Goal: Transaction & Acquisition: Purchase product/service

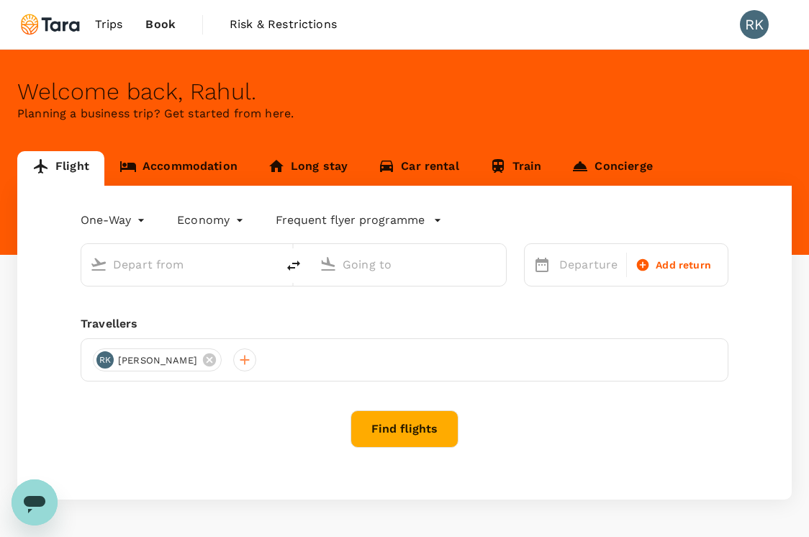
type input "Indira Gandhi Intl (DEL)"
type input "Singapore Changi (SIN)"
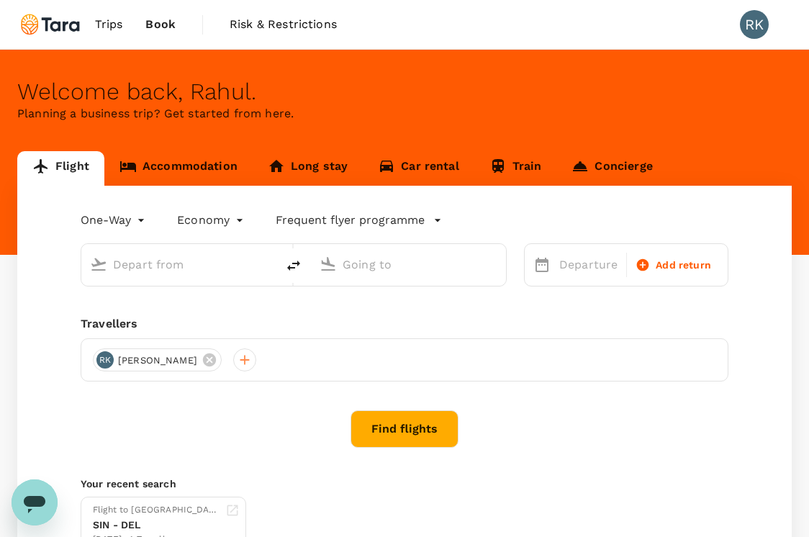
type input "Indira Gandhi Intl (DEL)"
type input "Singapore Changi (SIN)"
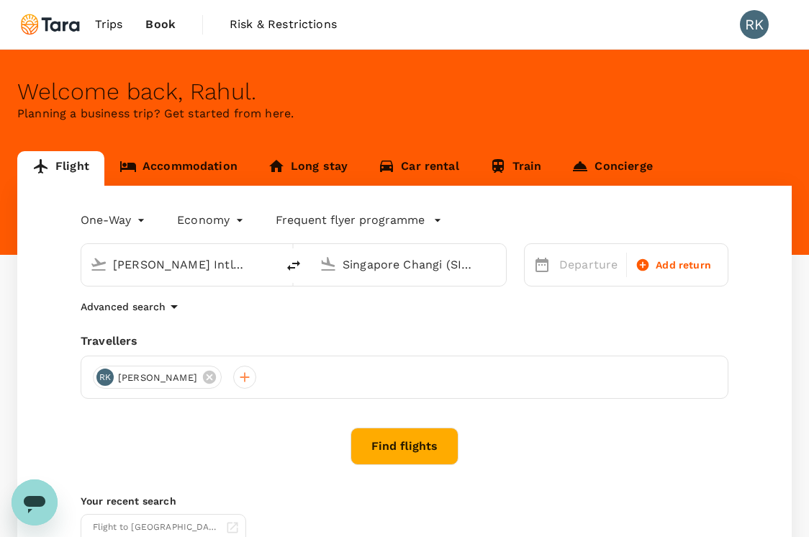
click at [297, 271] on icon "delete" at bounding box center [293, 265] width 17 height 17
type input "Singapore Changi (SIN)"
type input "Indira Gandhi Intl (DEL)"
click at [600, 267] on p "Departure" at bounding box center [589, 264] width 58 height 17
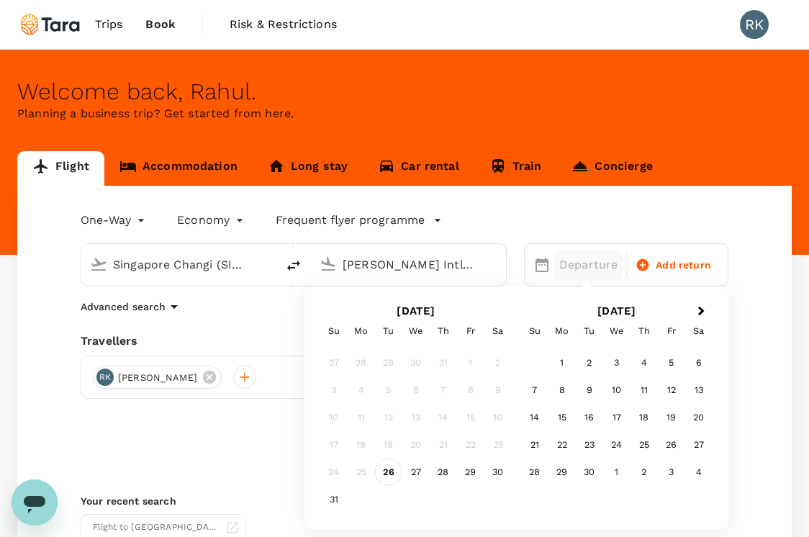
click at [387, 475] on div "26" at bounding box center [388, 472] width 27 height 27
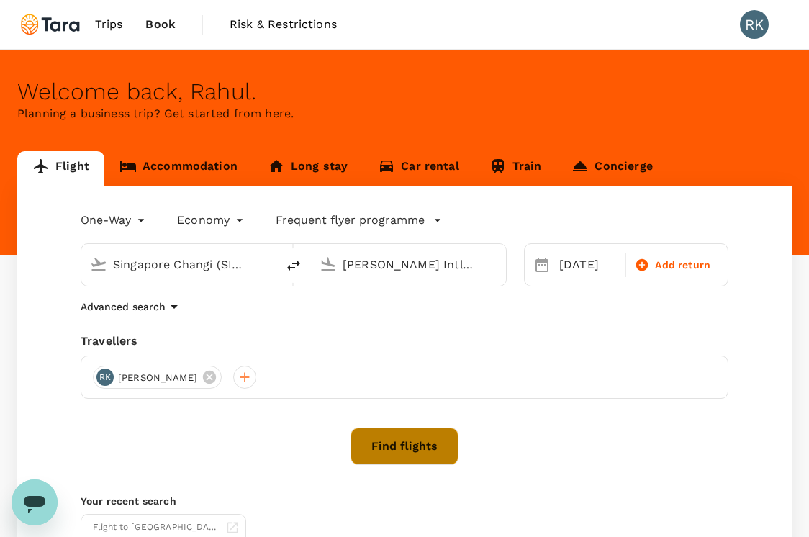
click at [426, 446] on button "Find flights" at bounding box center [405, 446] width 108 height 37
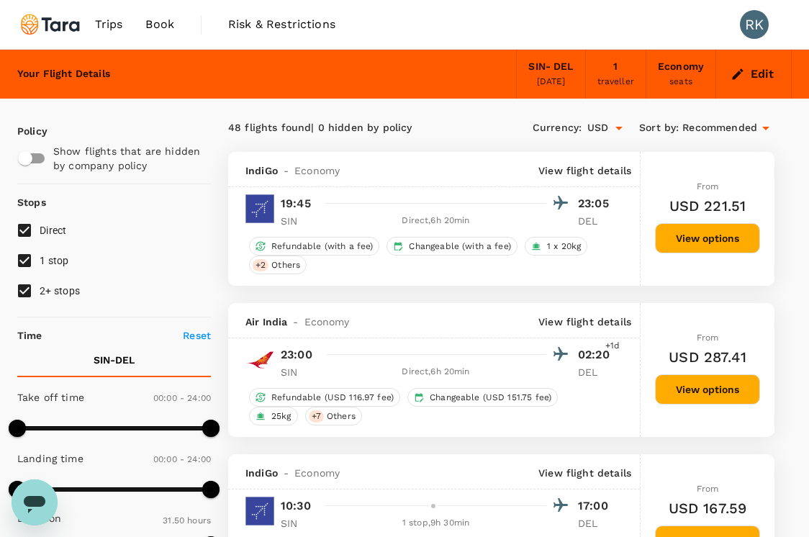
type input "1910"
click at [21, 261] on input "1 stop" at bounding box center [24, 261] width 30 height 30
checkbox input "false"
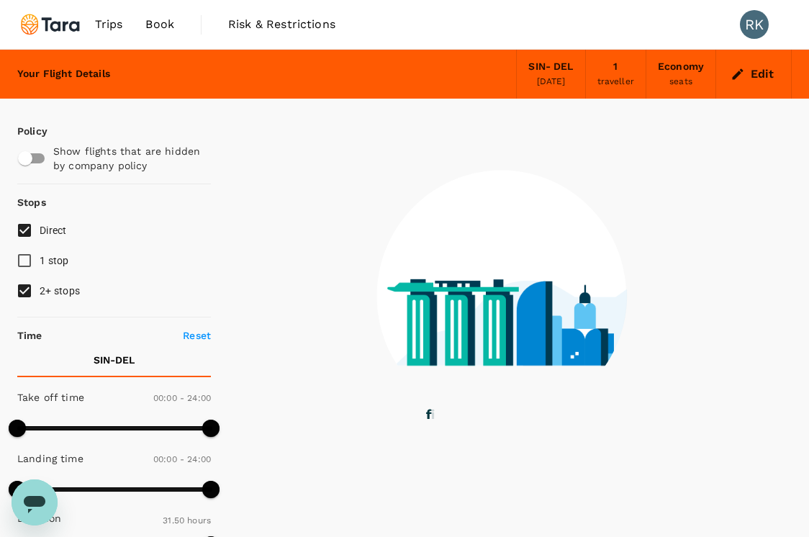
click at [29, 292] on input "2+ stops" at bounding box center [24, 291] width 30 height 30
checkbox input "false"
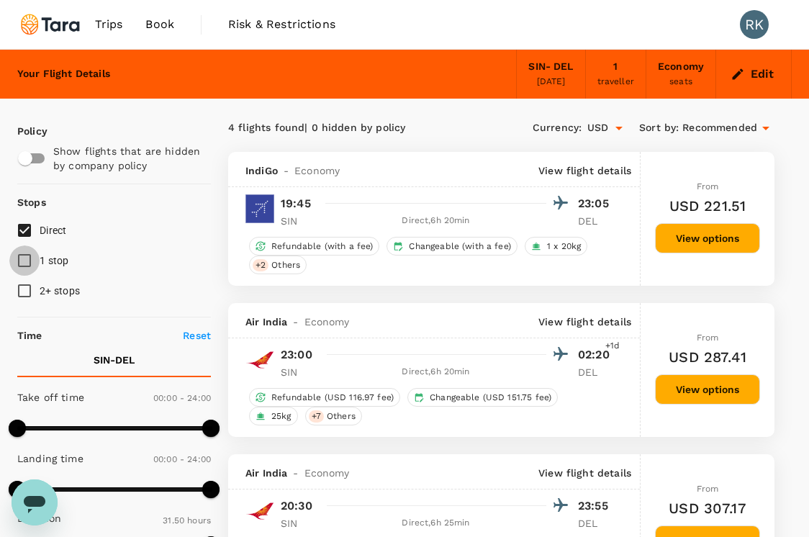
click at [24, 264] on input "1 stop" at bounding box center [24, 261] width 30 height 30
checkbox input "true"
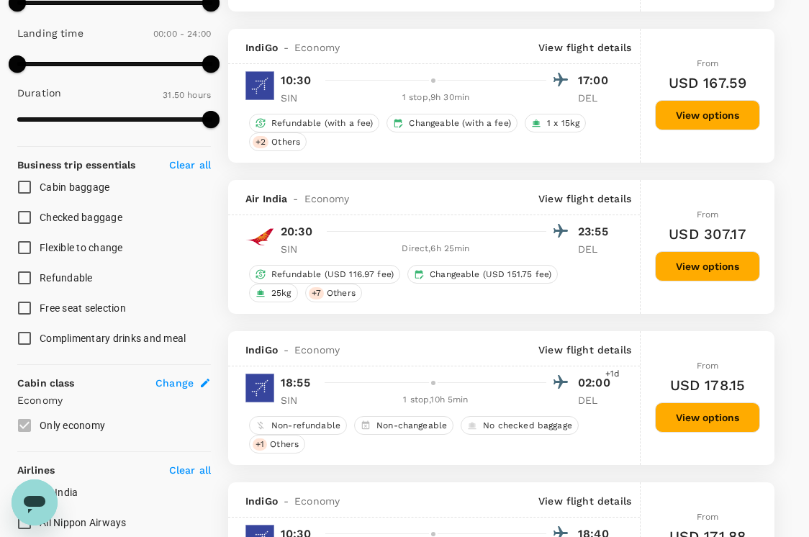
scroll to position [426, 0]
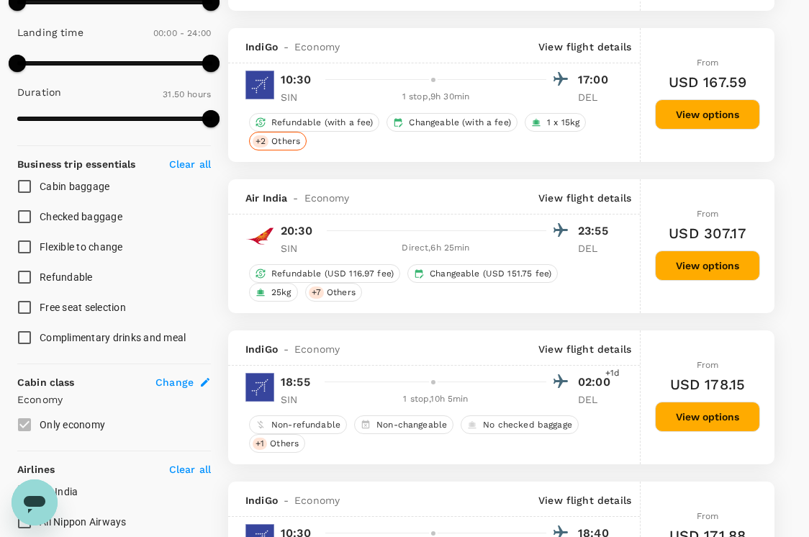
click at [289, 141] on span "Others" at bounding box center [286, 141] width 40 height 12
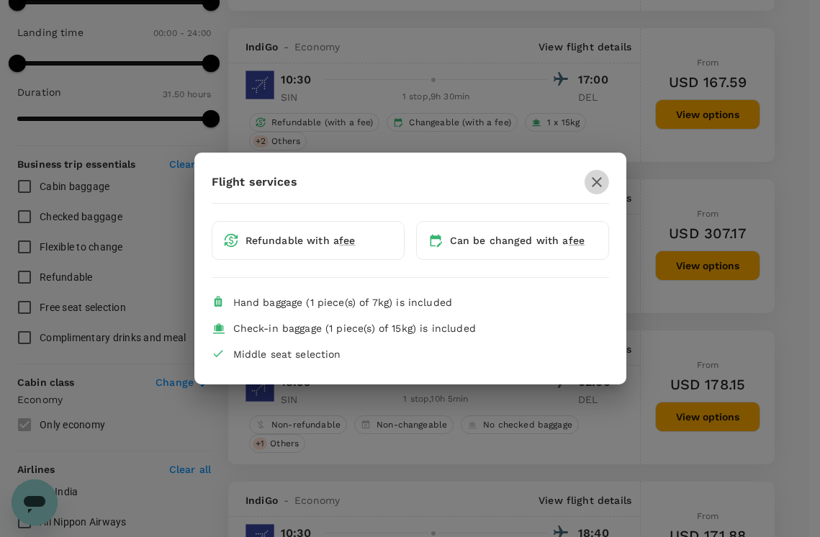
click at [598, 180] on icon "button" at bounding box center [597, 182] width 10 height 10
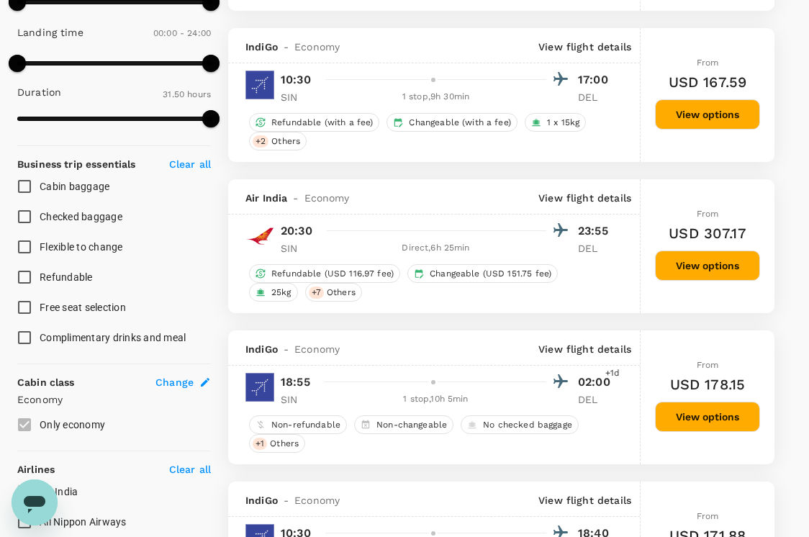
click at [581, 48] on p "View flight details" at bounding box center [585, 47] width 93 height 14
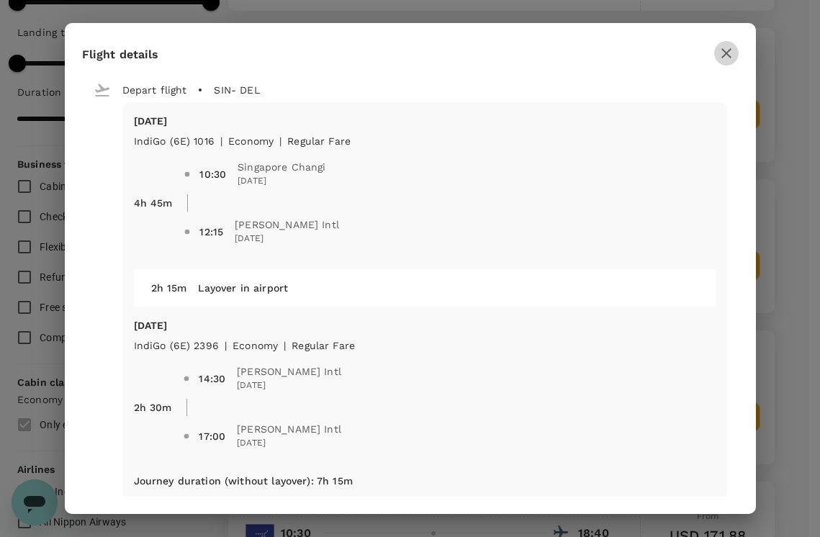
click at [726, 52] on icon "button" at bounding box center [727, 53] width 10 height 10
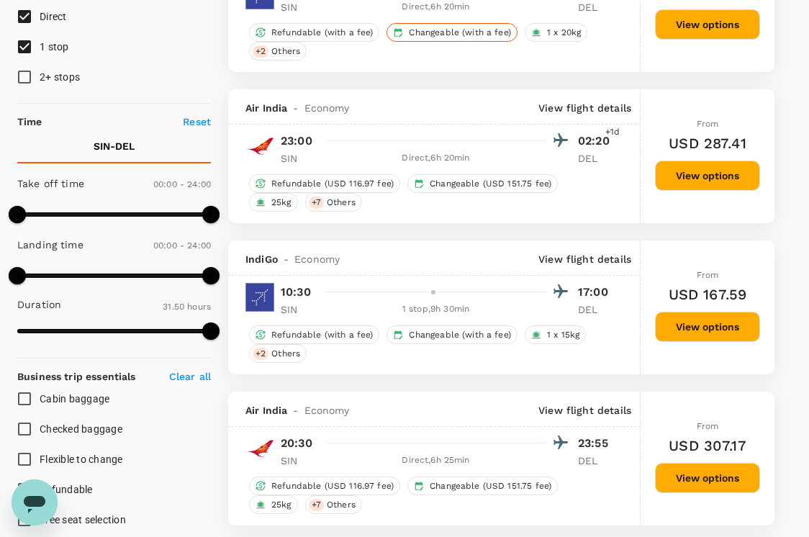
scroll to position [215, 0]
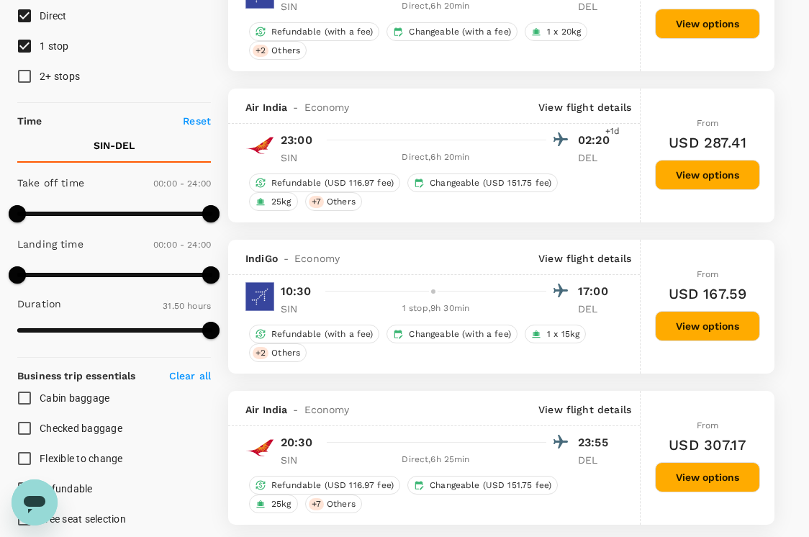
click at [456, 310] on div "1 stop , 9h 30min" at bounding box center [435, 309] width 221 height 14
click at [286, 359] on span "Others" at bounding box center [286, 353] width 40 height 12
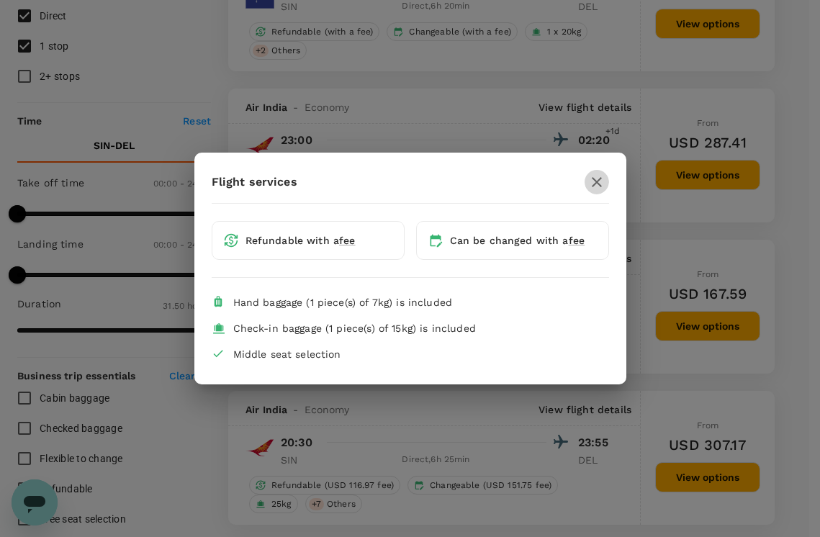
click at [597, 174] on icon "button" at bounding box center [596, 182] width 17 height 17
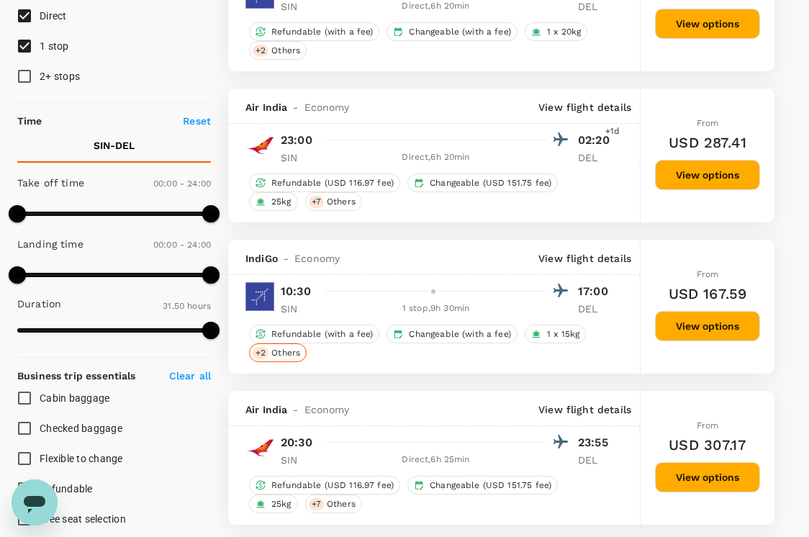
click at [285, 359] on span "Others" at bounding box center [286, 353] width 40 height 12
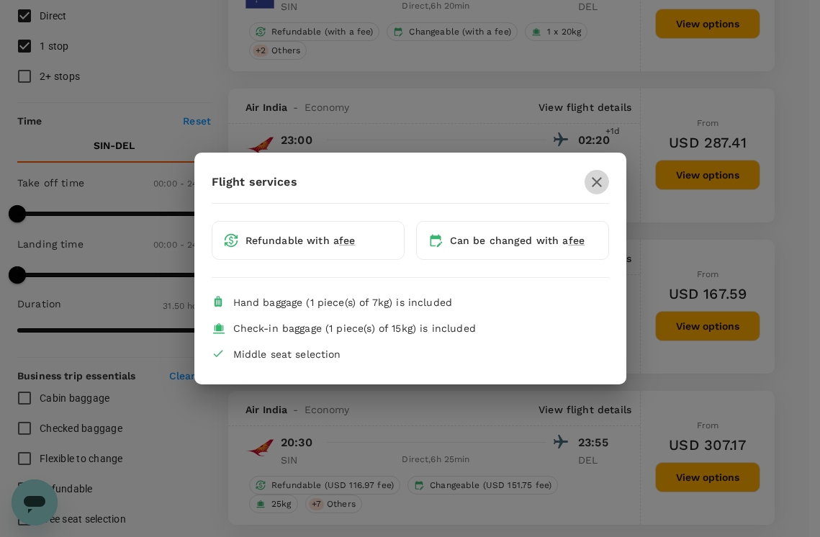
click at [596, 181] on icon "button" at bounding box center [597, 182] width 10 height 10
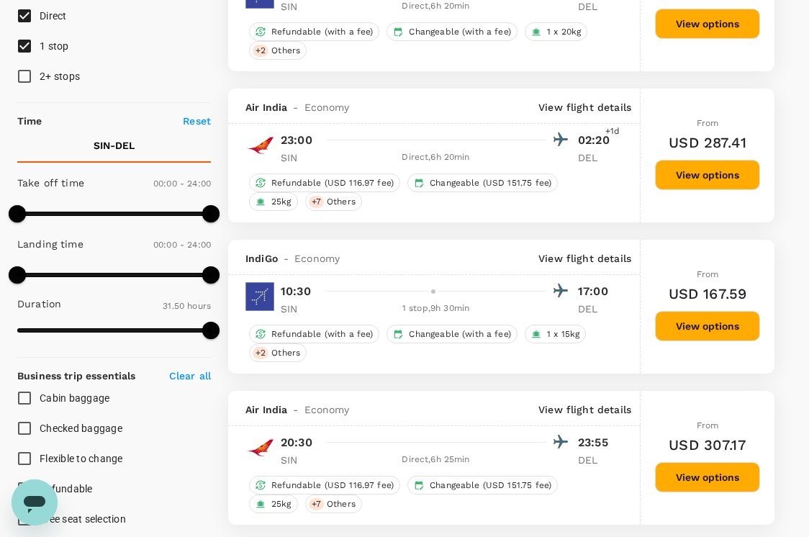
click at [614, 294] on div "10:30 17:00 SIN 1 stop , 9h 30min DEL" at bounding box center [434, 298] width 412 height 35
click at [606, 257] on p "View flight details" at bounding box center [585, 258] width 93 height 14
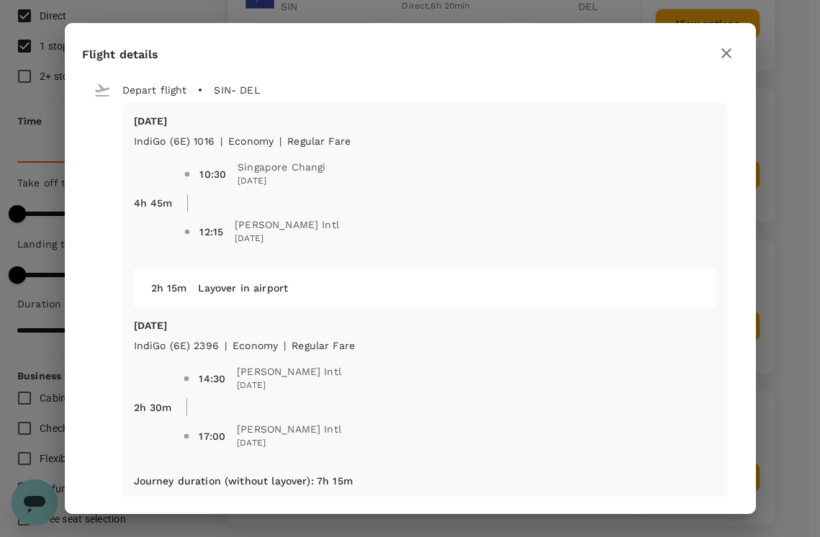
click at [727, 55] on icon "button" at bounding box center [726, 53] width 17 height 17
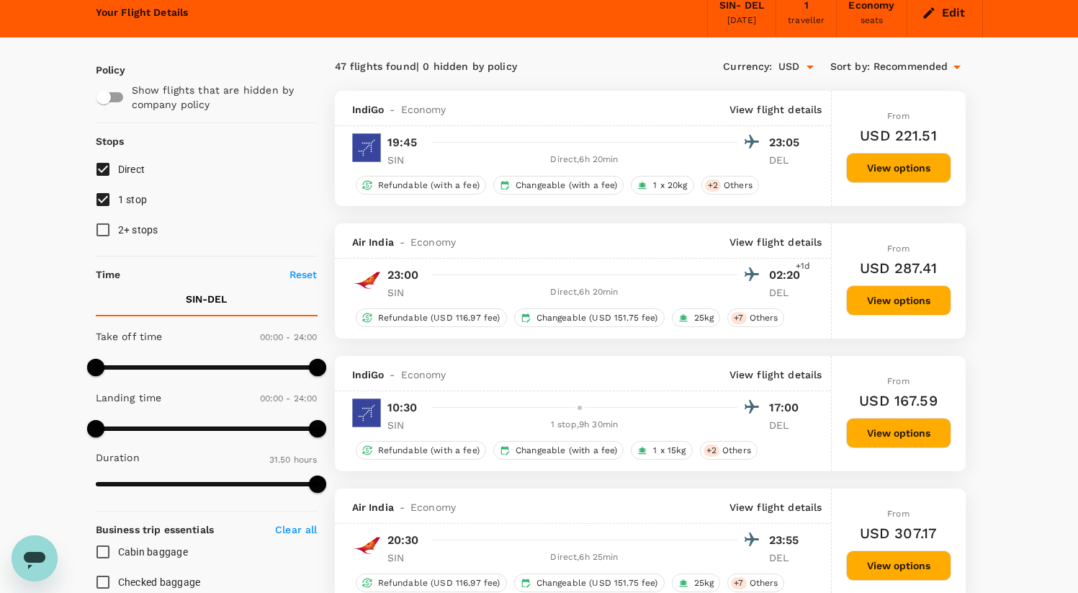
scroll to position [70, 0]
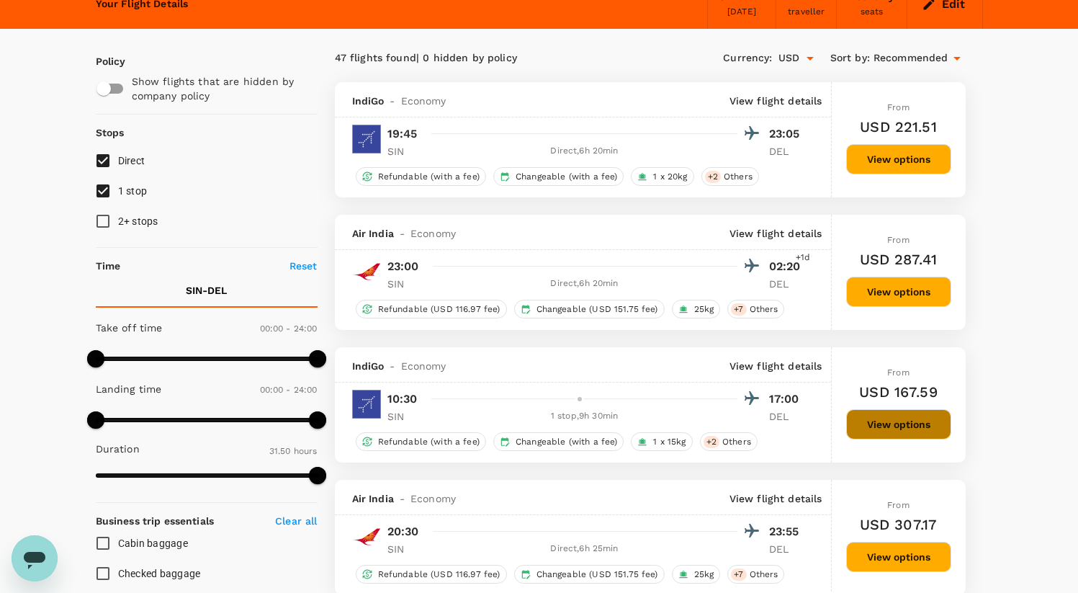
click at [809, 427] on button "View options" at bounding box center [898, 424] width 105 height 30
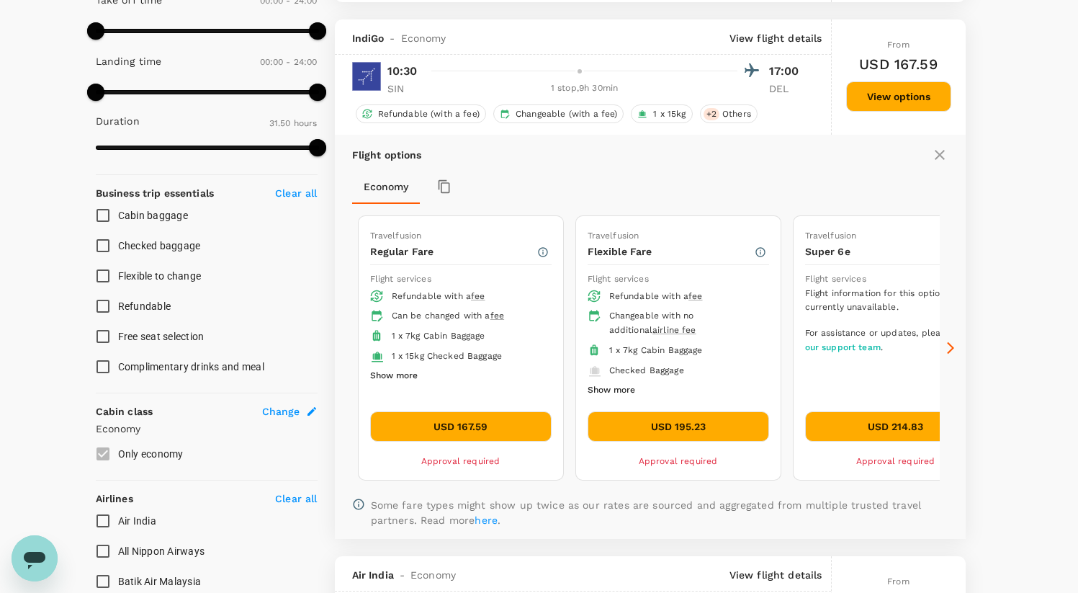
scroll to position [418, 0]
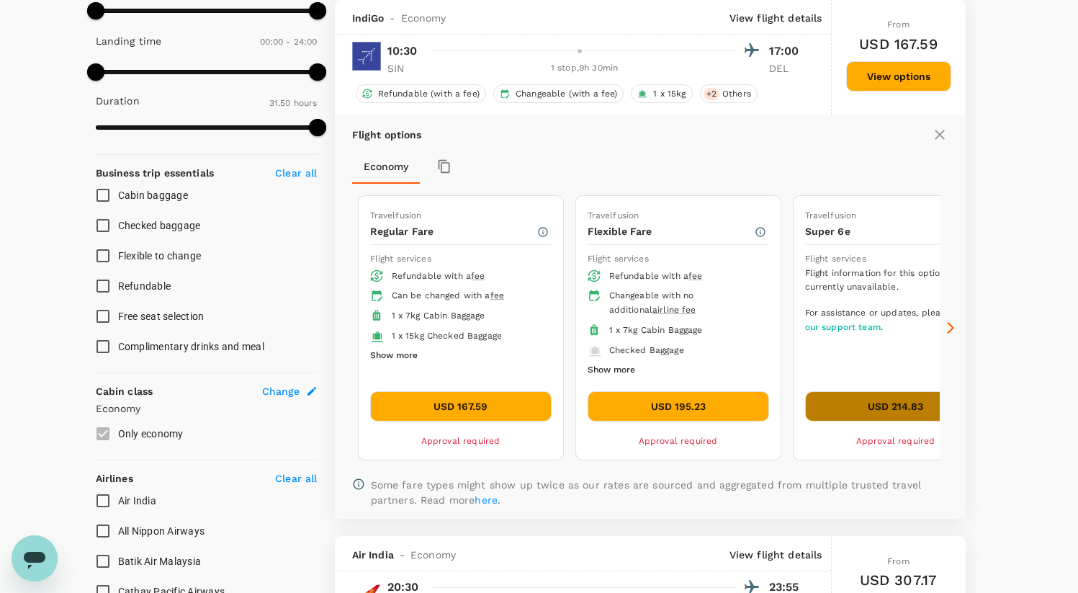
click at [809, 406] on button "USD 214.83" at bounding box center [895, 406] width 181 height 30
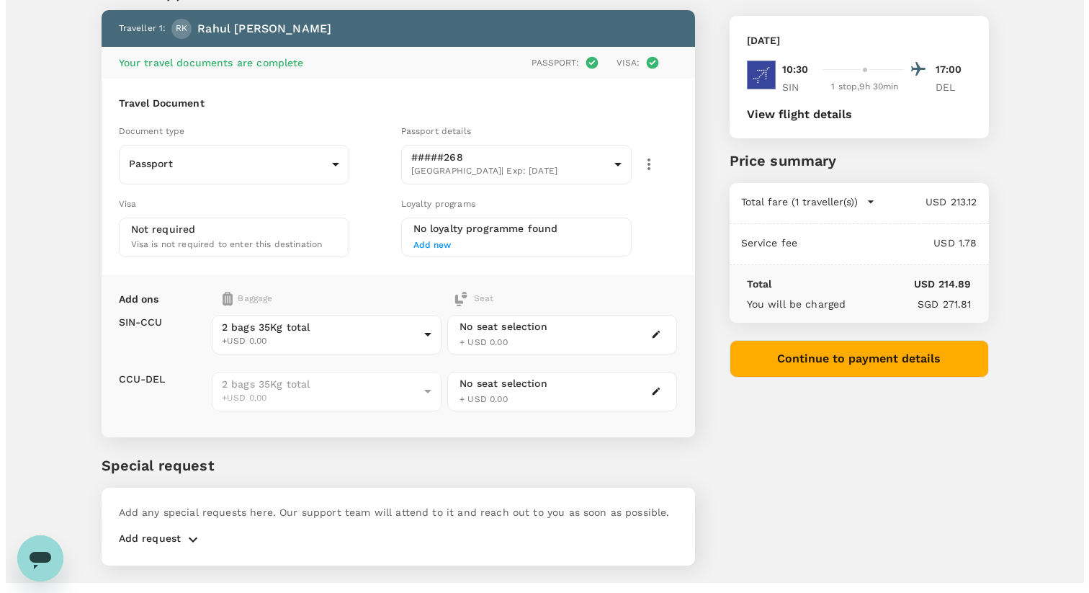
scroll to position [99, 0]
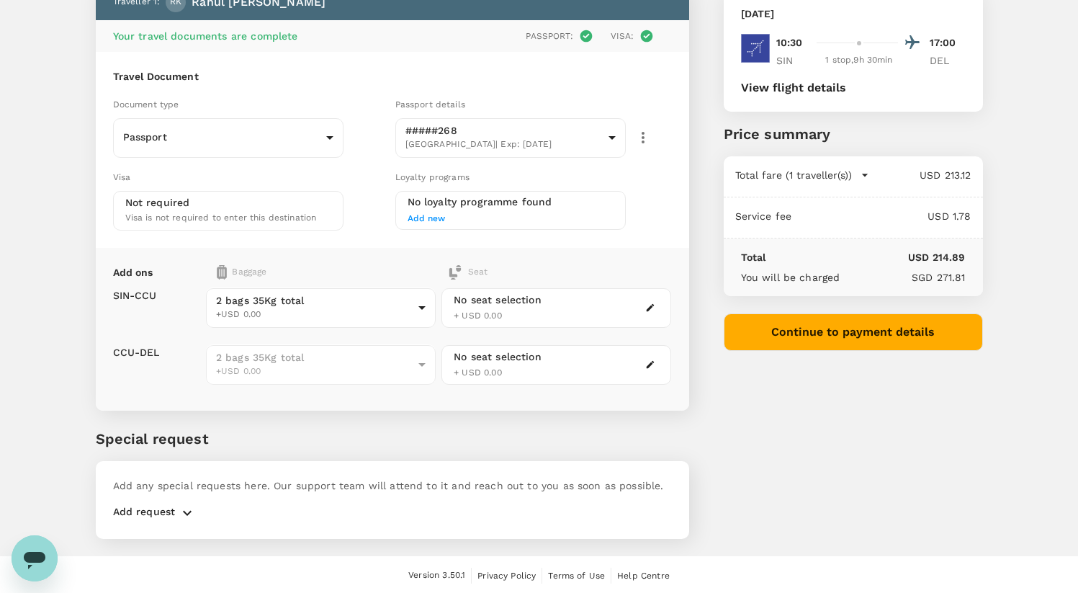
click at [809, 333] on button "Continue to payment details" at bounding box center [853, 331] width 259 height 37
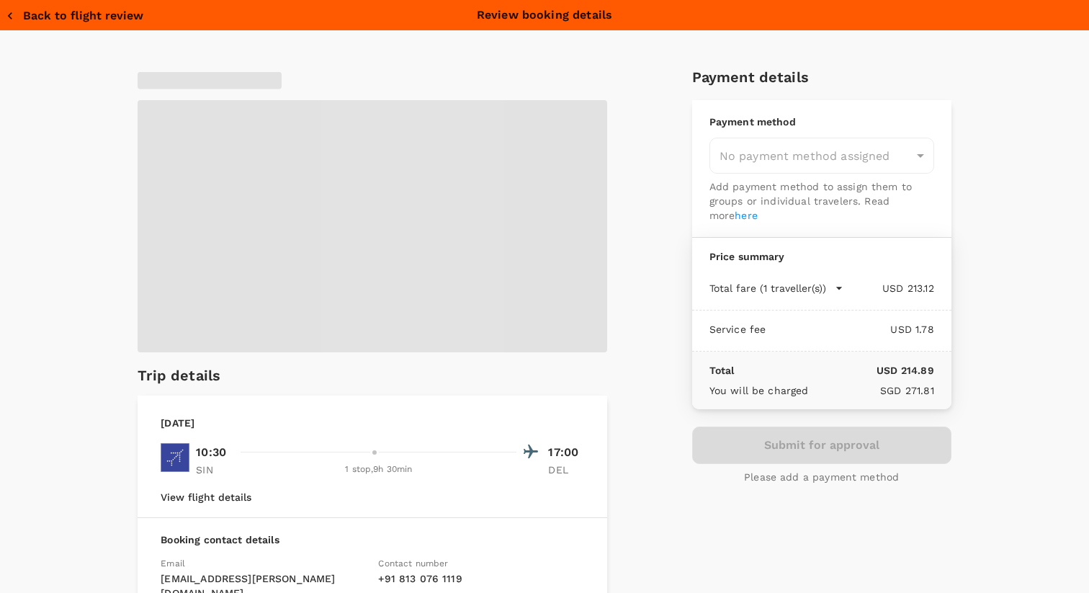
type input "9b978822-4779-4897-880a-17c8504d3706"
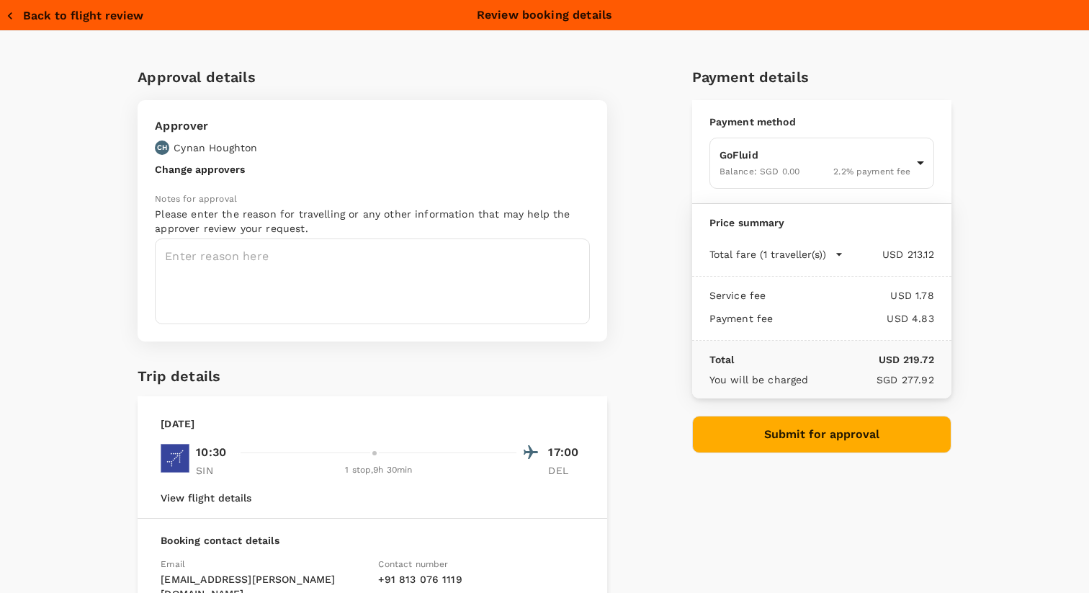
click at [809, 258] on icon "button" at bounding box center [839, 254] width 14 height 14
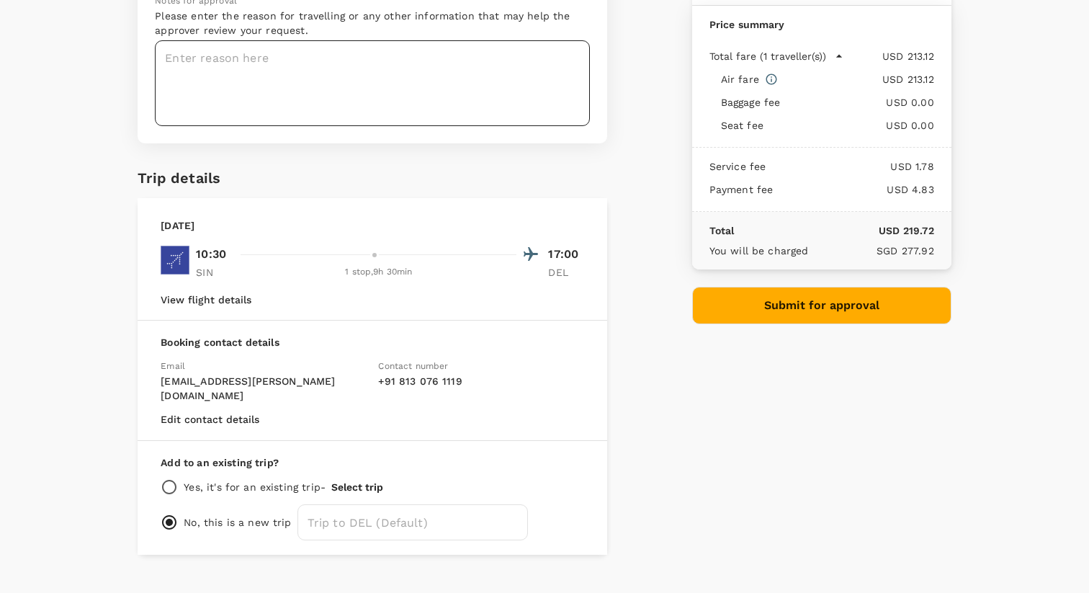
scroll to position [210, 0]
